Goal: Register for event/course

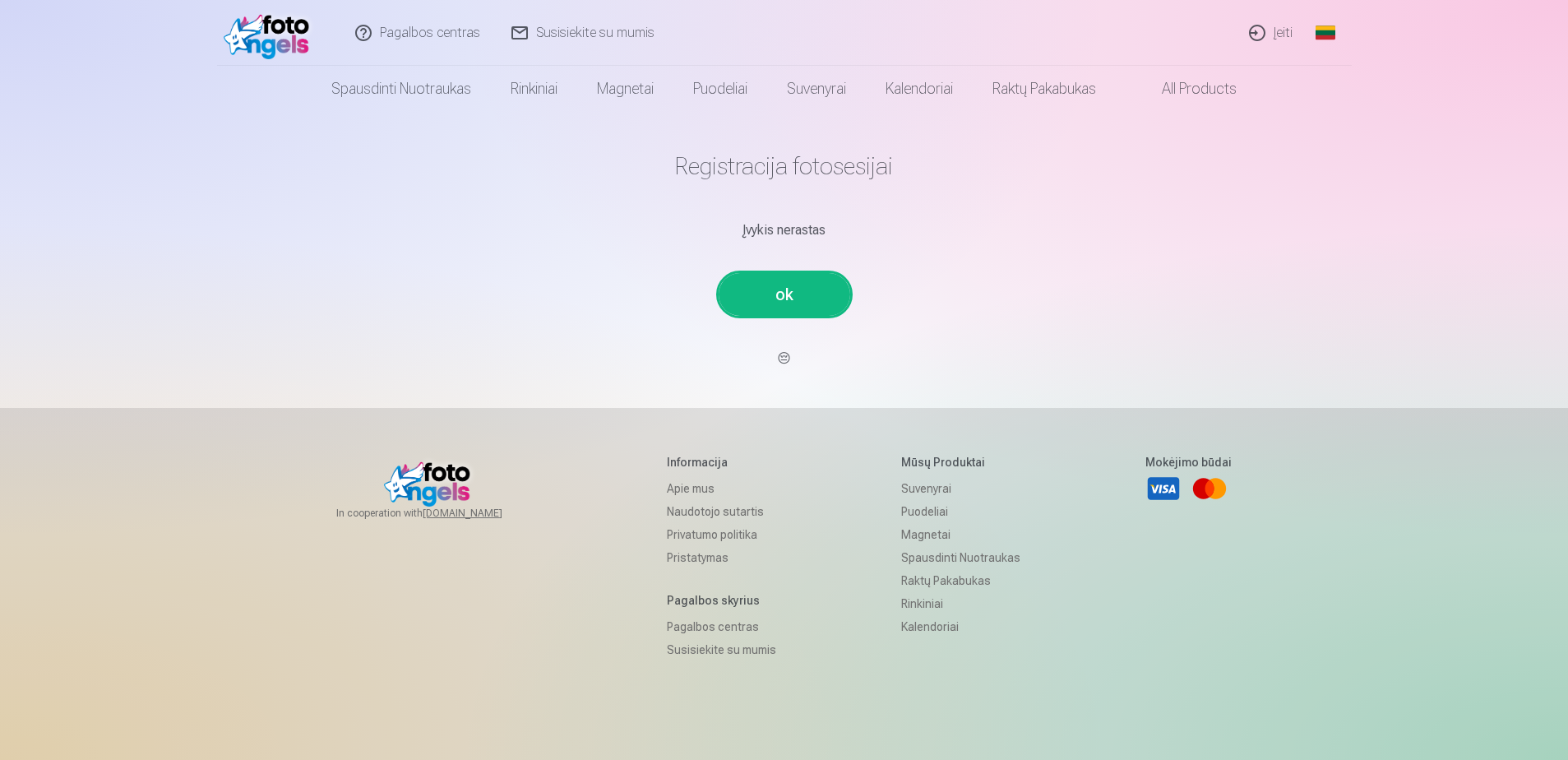
click at [777, 290] on link "ok" at bounding box center [784, 294] width 132 height 43
